Goal: Information Seeking & Learning: Learn about a topic

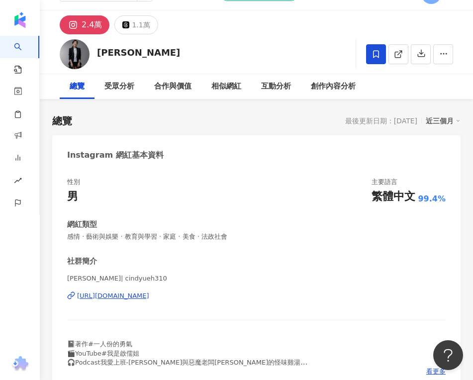
scroll to position [22, 0]
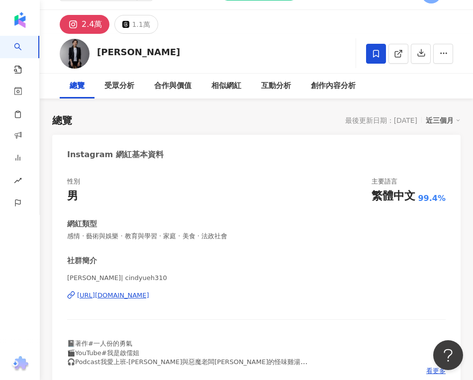
click at [330, 175] on div "性別 男 主要語言 繁體中文 99.4% 網紅類型 感情 · 藝術與娛樂 · 教育與學習 · 家庭 · 美食 · 法政社會 社群簡介 [PERSON_NAME…" at bounding box center [256, 278] width 408 height 223
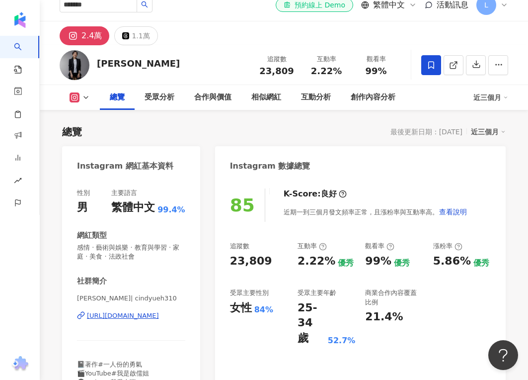
scroll to position [0, 0]
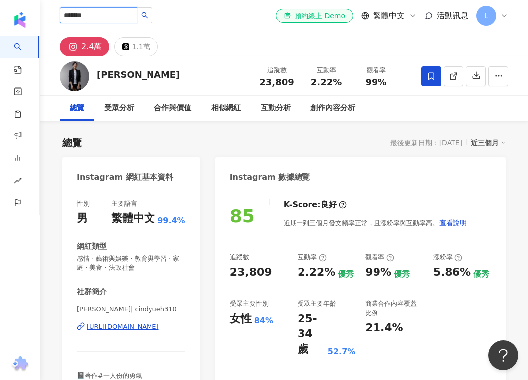
click at [104, 15] on input "*******" at bounding box center [99, 15] width 78 height 16
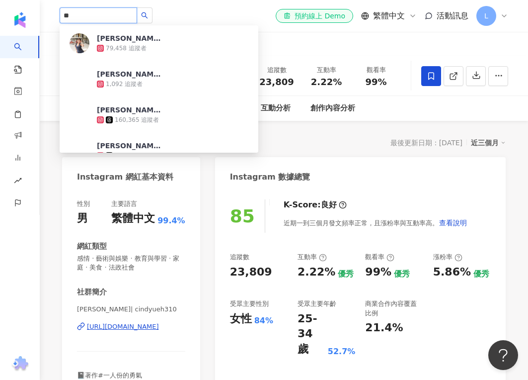
type input "*"
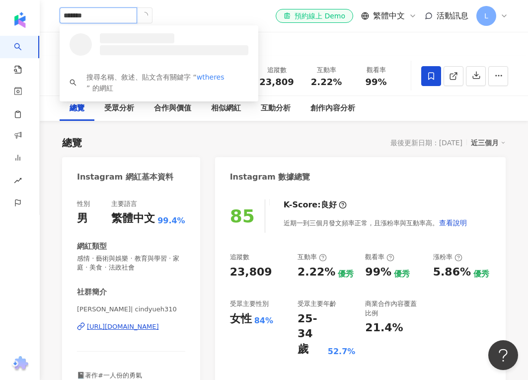
type input "********"
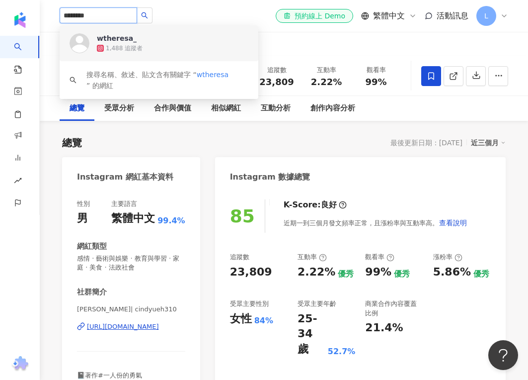
click at [122, 45] on div "1,488 追蹤者" at bounding box center [124, 48] width 37 height 8
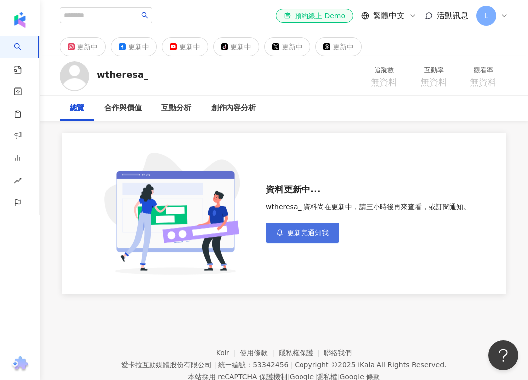
click at [306, 233] on span "更新完通知我" at bounding box center [308, 233] width 42 height 8
click at [369, 176] on div "資料更新中... wtheresa_ 資料尚在更新中，請三小時後再來查看，或訂閱通知。 已訂閱 Email 通知" at bounding box center [284, 214] width 444 height 162
click at [80, 47] on div "更新中" at bounding box center [87, 47] width 21 height 14
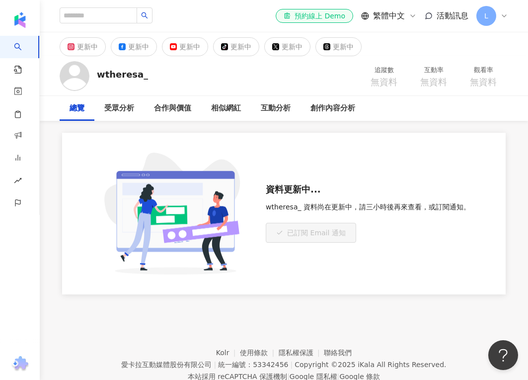
click at [196, 82] on div "wtheresa_ 追蹤數 無資料 互動率 無資料 觀看率 無資料" at bounding box center [284, 75] width 489 height 39
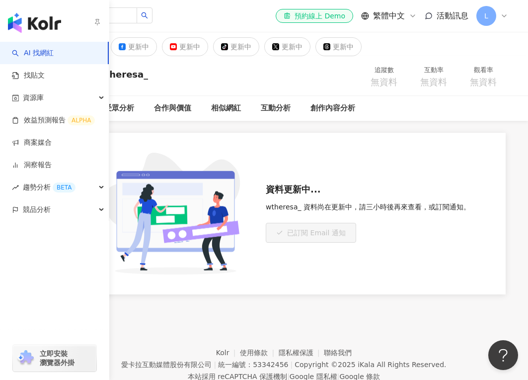
click at [47, 53] on link "AI 找網紅" at bounding box center [33, 53] width 42 height 10
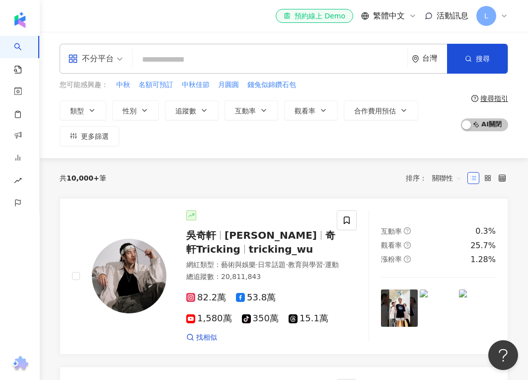
click at [209, 60] on input "search" at bounding box center [270, 59] width 267 height 19
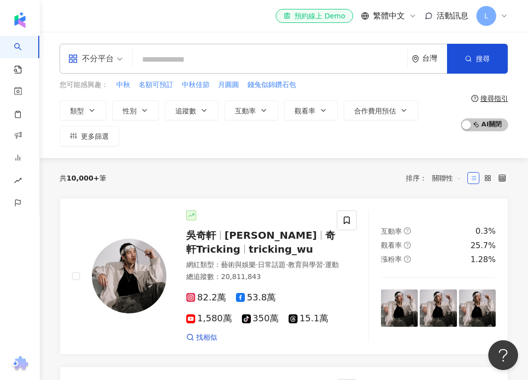
click at [160, 64] on input "search" at bounding box center [270, 59] width 267 height 19
type input "*"
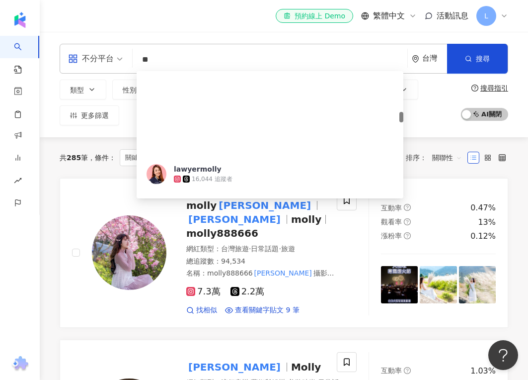
scroll to position [475, 0]
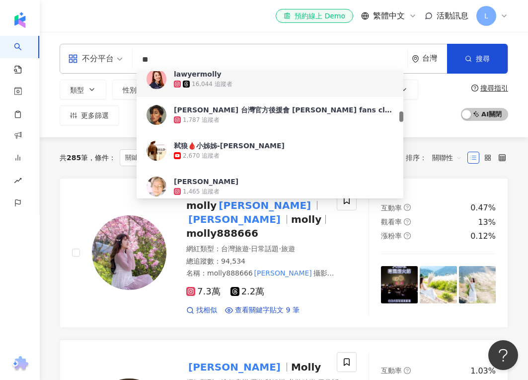
click at [179, 58] on input "**" at bounding box center [270, 59] width 267 height 19
type input "*"
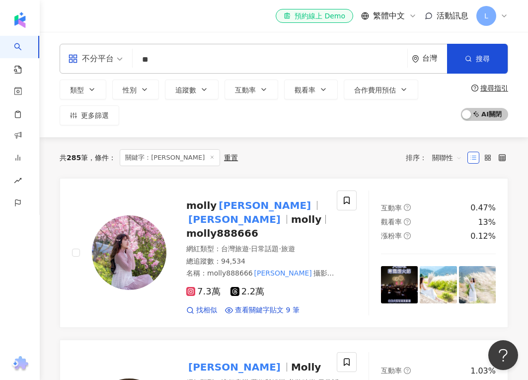
scroll to position [0, 0]
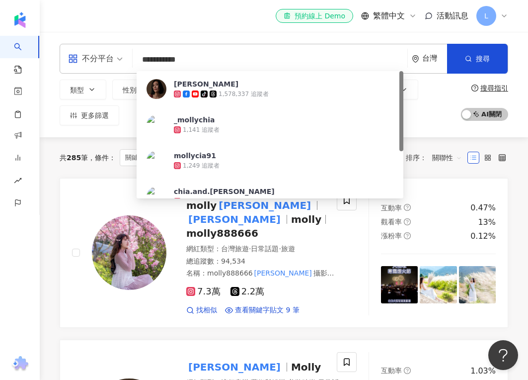
type input "**********"
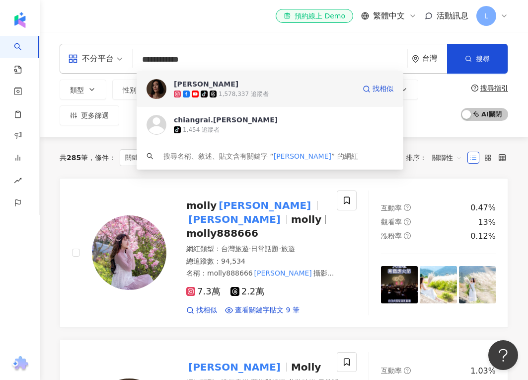
click at [185, 89] on div "tiktok-icon 1,578,337 追蹤者" at bounding box center [264, 94] width 181 height 10
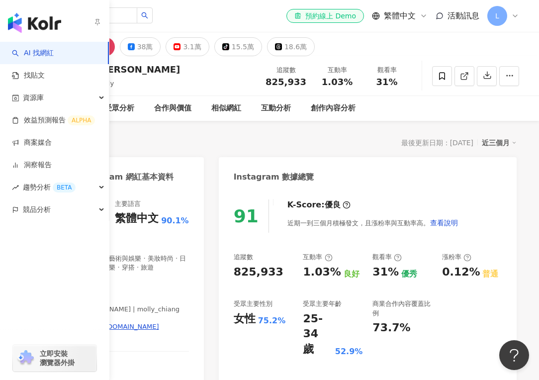
click at [37, 52] on link "AI 找網紅" at bounding box center [33, 53] width 42 height 10
